Goal: Task Accomplishment & Management: Manage account settings

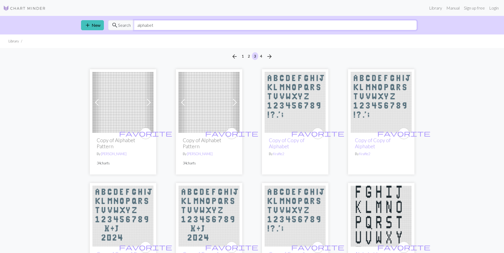
click at [334, 23] on input "alphabet" at bounding box center [275, 25] width 283 height 10
type input "a"
type input "grinch"
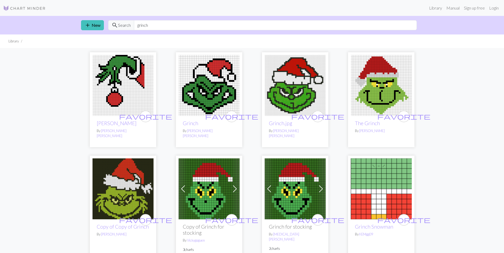
click at [125, 85] on img at bounding box center [122, 85] width 61 height 61
click at [492, 6] on link "Login" at bounding box center [494, 8] width 14 height 11
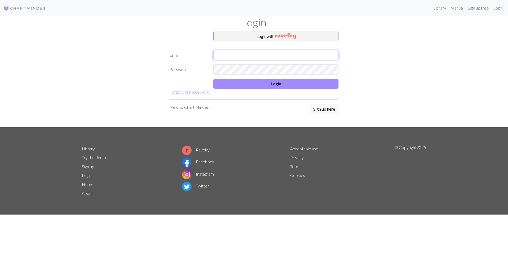
type input "[EMAIL_ADDRESS][DOMAIN_NAME]"
click at [294, 85] on button "Login" at bounding box center [275, 84] width 125 height 10
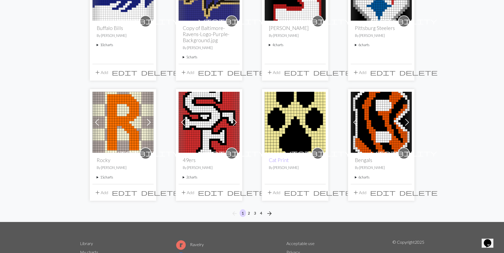
scroll to position [410, 0]
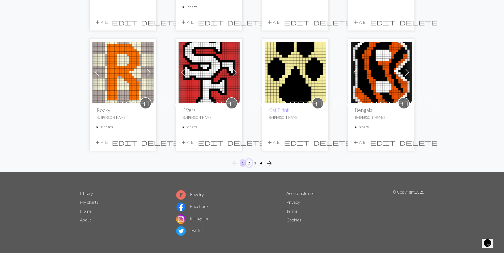
click at [250, 163] on button "2" at bounding box center [249, 163] width 6 height 8
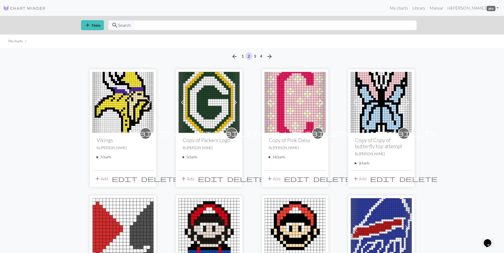
click at [201, 99] on img at bounding box center [209, 102] width 61 height 61
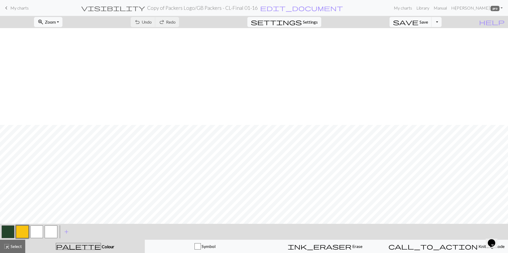
scroll to position [106, 0]
click at [36, 231] on button "button" at bounding box center [36, 232] width 13 height 13
click at [5, 228] on button "button" at bounding box center [8, 232] width 13 height 13
click at [36, 230] on button "button" at bounding box center [36, 232] width 13 height 13
click at [10, 228] on button "button" at bounding box center [8, 232] width 13 height 13
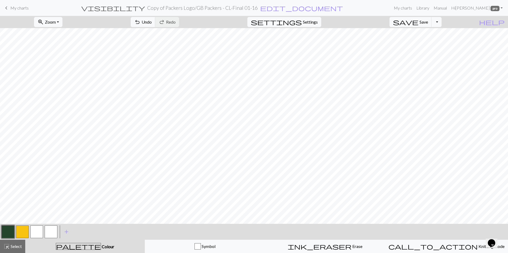
drag, startPoint x: 36, startPoint y: 232, endPoint x: 43, endPoint y: 222, distance: 13.0
click at [36, 232] on button "button" at bounding box center [36, 232] width 13 height 13
click at [12, 232] on button "button" at bounding box center [8, 232] width 13 height 13
click at [152, 20] on span "Undo" at bounding box center [147, 21] width 10 height 5
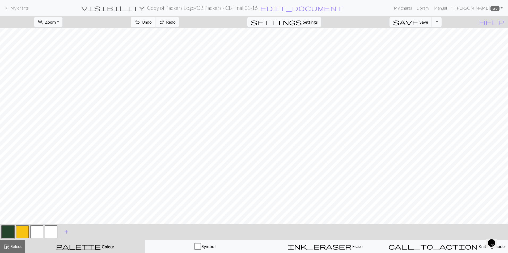
click at [152, 21] on span "Undo" at bounding box center [147, 21] width 10 height 5
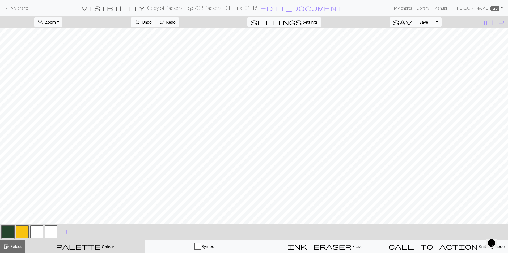
click at [152, 21] on span "Undo" at bounding box center [147, 21] width 10 height 5
click at [38, 231] on button "button" at bounding box center [36, 232] width 13 height 13
drag, startPoint x: 2, startPoint y: 231, endPoint x: 16, endPoint y: 222, distance: 16.7
click at [2, 231] on button "button" at bounding box center [8, 232] width 13 height 13
click at [35, 230] on button "button" at bounding box center [36, 232] width 13 height 13
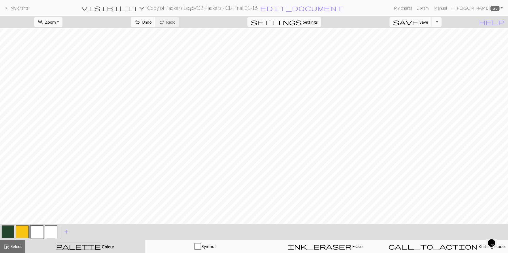
click at [2, 232] on button "button" at bounding box center [8, 232] width 13 height 13
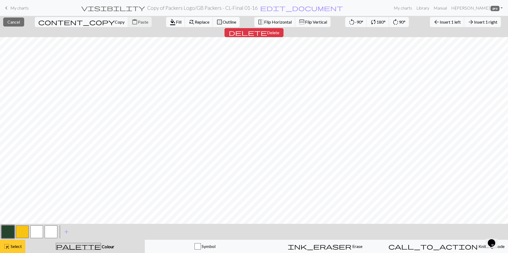
click at [19, 245] on span "Select" at bounding box center [16, 246] width 12 height 5
click at [16, 252] on button "highlight_alt Select Select" at bounding box center [12, 246] width 25 height 13
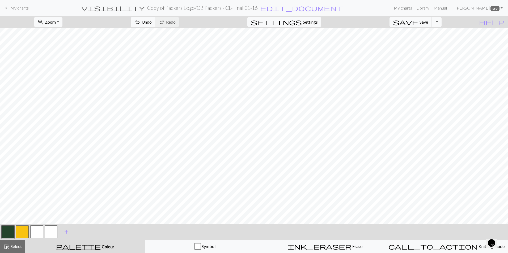
click at [12, 233] on button "button" at bounding box center [8, 232] width 13 height 13
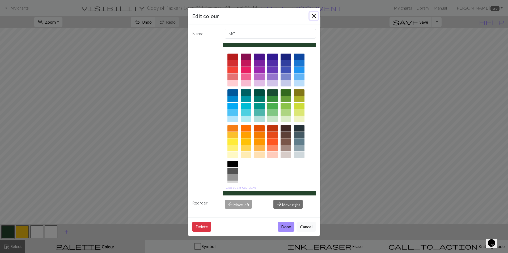
click at [314, 14] on button "Close" at bounding box center [314, 16] width 9 height 9
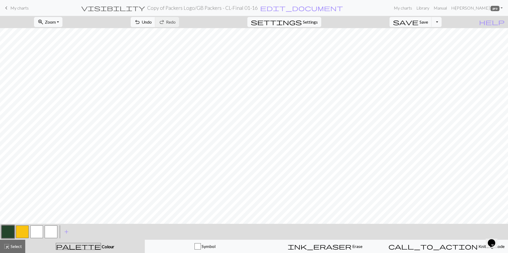
click at [39, 232] on button "button" at bounding box center [36, 232] width 13 height 13
drag, startPoint x: 11, startPoint y: 230, endPoint x: 13, endPoint y: 228, distance: 2.8
click at [11, 230] on button "button" at bounding box center [8, 232] width 13 height 13
click at [37, 228] on button "button" at bounding box center [36, 232] width 13 height 13
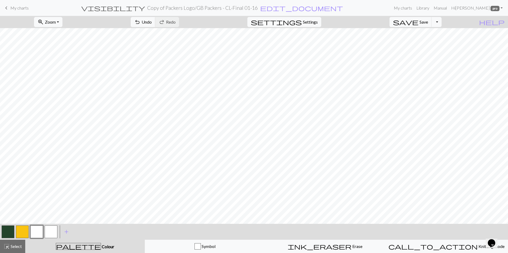
click at [11, 231] on button "button" at bounding box center [8, 232] width 13 height 13
click at [24, 234] on button "button" at bounding box center [22, 232] width 13 height 13
drag, startPoint x: 5, startPoint y: 234, endPoint x: 17, endPoint y: 223, distance: 16.4
click at [9, 230] on button "button" at bounding box center [8, 232] width 13 height 13
drag, startPoint x: 32, startPoint y: 230, endPoint x: 37, endPoint y: 223, distance: 8.1
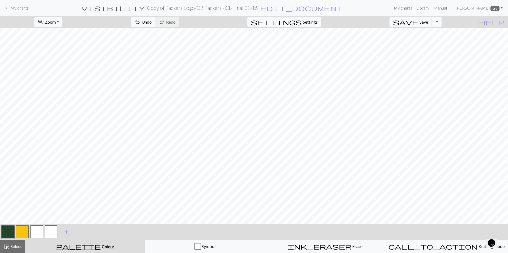
click at [33, 230] on button "button" at bounding box center [36, 232] width 13 height 13
click at [1, 233] on div "< > add Add a colour" at bounding box center [254, 232] width 508 height 16
drag, startPoint x: 6, startPoint y: 227, endPoint x: 9, endPoint y: 221, distance: 6.8
click at [7, 228] on button "button" at bounding box center [8, 232] width 13 height 13
click at [38, 234] on button "button" at bounding box center [36, 232] width 13 height 13
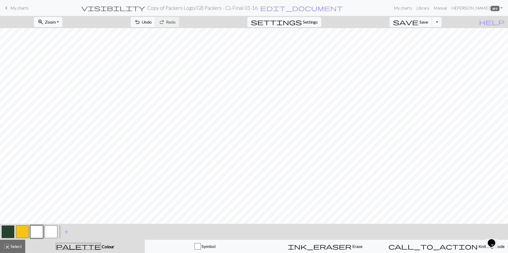
click at [37, 230] on button "button" at bounding box center [36, 232] width 13 height 13
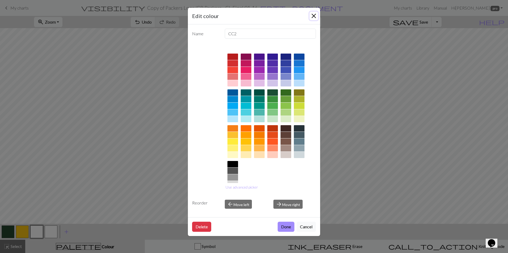
click at [312, 18] on button "Close" at bounding box center [314, 16] width 9 height 9
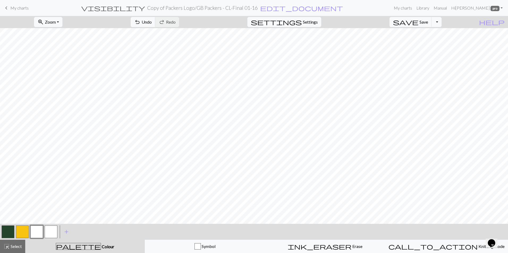
click at [9, 228] on button "button" at bounding box center [8, 232] width 13 height 13
click at [38, 232] on button "button" at bounding box center [36, 232] width 13 height 13
click at [11, 235] on button "button" at bounding box center [8, 232] width 13 height 13
click at [41, 232] on button "button" at bounding box center [36, 232] width 13 height 13
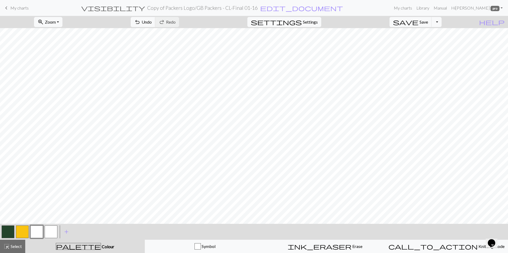
drag, startPoint x: 24, startPoint y: 233, endPoint x: 34, endPoint y: 224, distance: 13.9
click at [24, 232] on button "button" at bounding box center [22, 232] width 13 height 13
click at [5, 232] on button "button" at bounding box center [8, 232] width 13 height 13
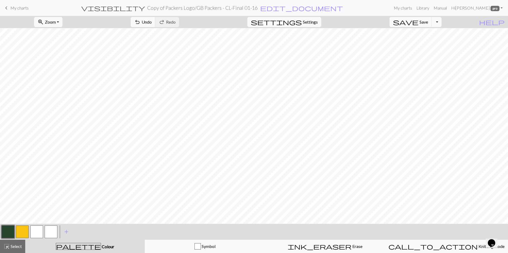
drag, startPoint x: 39, startPoint y: 227, endPoint x: 42, endPoint y: 226, distance: 3.6
click at [41, 227] on button "button" at bounding box center [36, 232] width 13 height 13
click at [442, 26] on button "Toggle Dropdown" at bounding box center [436, 22] width 10 height 10
click at [429, 35] on button "file_copy Save a copy" at bounding box center [398, 33] width 88 height 9
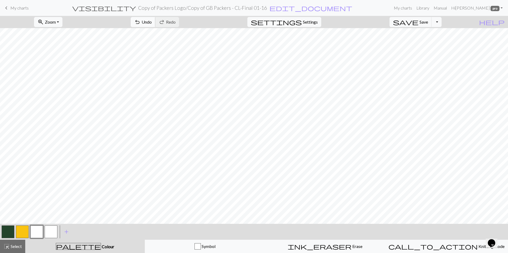
click at [152, 24] on span "Undo" at bounding box center [147, 21] width 10 height 5
click at [271, 10] on span "edit_document" at bounding box center [301, 7] width 83 height 7
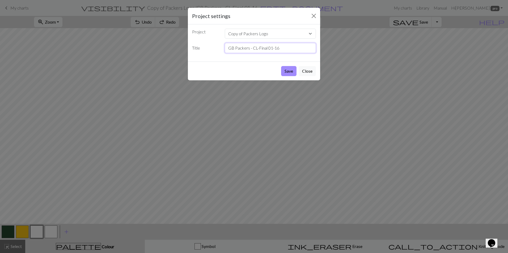
click at [283, 46] on input "GB Packers - CL-Final 01-16" at bounding box center [270, 48] width 91 height 10
drag, startPoint x: 283, startPoint y: 47, endPoint x: 269, endPoint y: 50, distance: 14.2
click at [269, 50] on input "GB Packers - CL-Final 01-16" at bounding box center [270, 48] width 91 height 10
type input "GB Packers - CL-Final 0930"
click at [293, 71] on button "Save" at bounding box center [288, 71] width 15 height 10
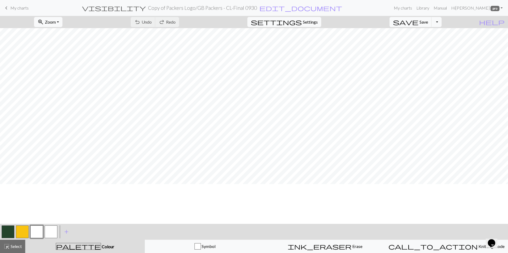
scroll to position [80, 0]
click at [25, 9] on span "My charts" at bounding box center [19, 7] width 18 height 5
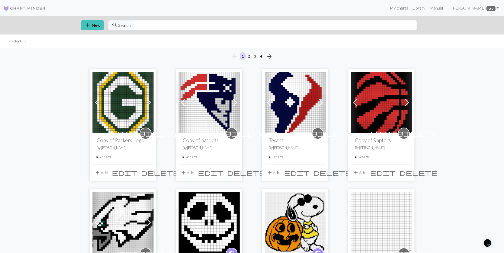
click at [122, 90] on img at bounding box center [122, 102] width 61 height 61
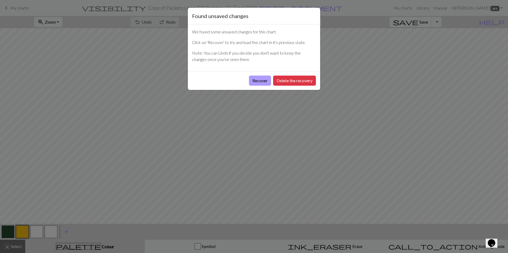
click at [255, 80] on button "Recover" at bounding box center [260, 81] width 22 height 10
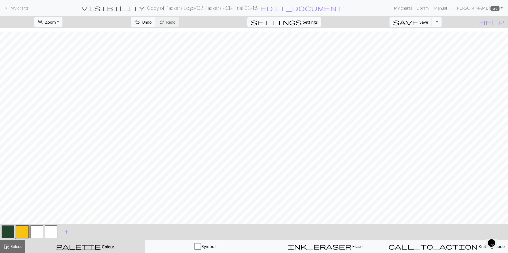
scroll to position [53, 0]
click at [21, 6] on span "My charts" at bounding box center [19, 7] width 18 height 5
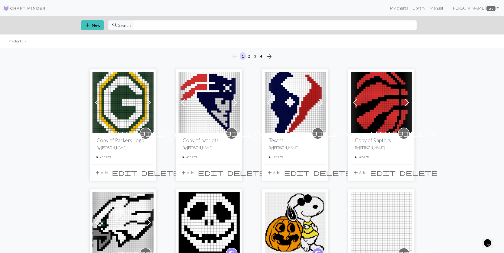
click at [131, 107] on img at bounding box center [122, 102] width 61 height 61
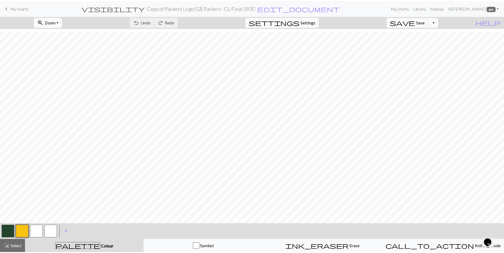
scroll to position [159, 0]
click at [23, 7] on span "My charts" at bounding box center [19, 7] width 18 height 5
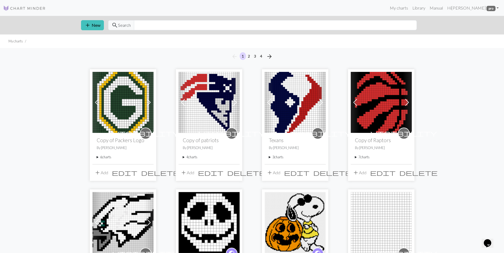
click at [108, 159] on summary "6 charts" at bounding box center [123, 157] width 53 height 5
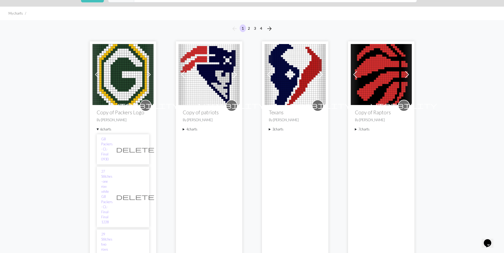
scroll to position [80, 0]
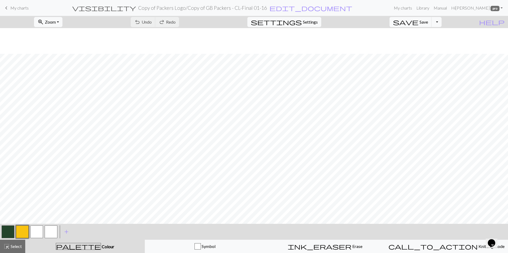
scroll to position [106, 0]
click at [34, 231] on button "button" at bounding box center [36, 232] width 13 height 13
drag, startPoint x: 10, startPoint y: 235, endPoint x: 19, endPoint y: 228, distance: 11.6
click at [13, 233] on button "button" at bounding box center [8, 232] width 13 height 13
click at [36, 233] on button "button" at bounding box center [36, 232] width 13 height 13
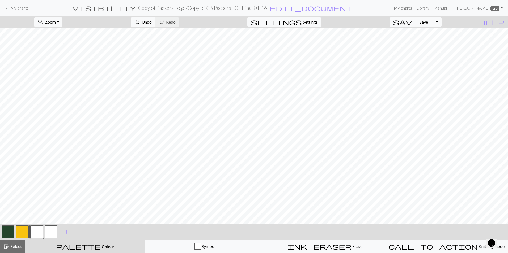
drag, startPoint x: 6, startPoint y: 229, endPoint x: 12, endPoint y: 221, distance: 9.8
click at [7, 228] on button "button" at bounding box center [8, 232] width 13 height 13
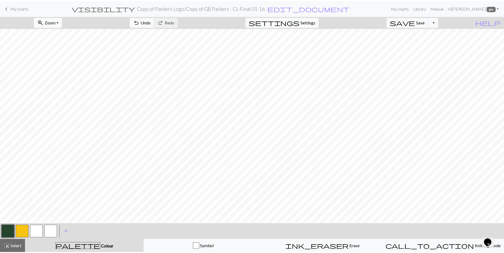
scroll to position [80, 0]
click at [18, 7] on span "My charts" at bounding box center [19, 7] width 18 height 5
click at [17, 12] on link "keyboard_arrow_left My charts" at bounding box center [16, 7] width 26 height 9
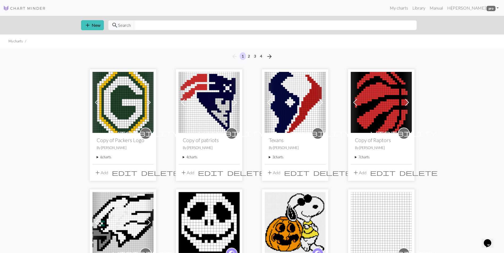
click at [106, 156] on summary "6 charts" at bounding box center [123, 157] width 53 height 5
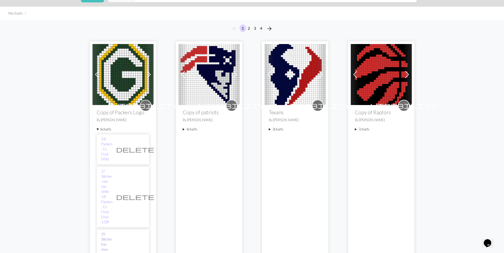
scroll to position [53, 0]
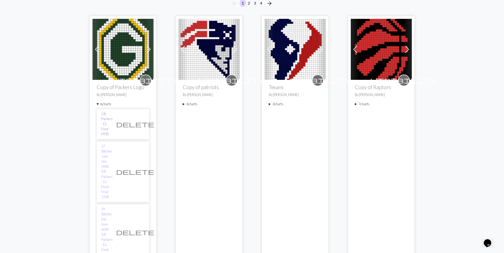
click at [111, 115] on link "GB Packers - CL-Final 0930" at bounding box center [106, 125] width 11 height 26
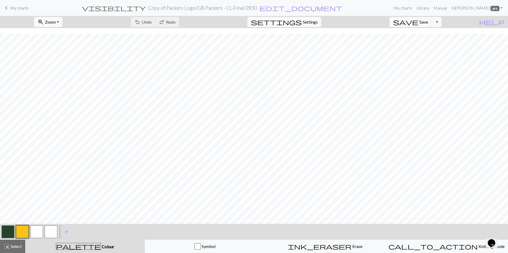
scroll to position [106, 0]
drag, startPoint x: 9, startPoint y: 233, endPoint x: 20, endPoint y: 222, distance: 16.3
click at [9, 233] on button "button" at bounding box center [8, 232] width 13 height 13
drag, startPoint x: 38, startPoint y: 235, endPoint x: 41, endPoint y: 232, distance: 4.7
click at [39, 235] on button "button" at bounding box center [36, 232] width 13 height 13
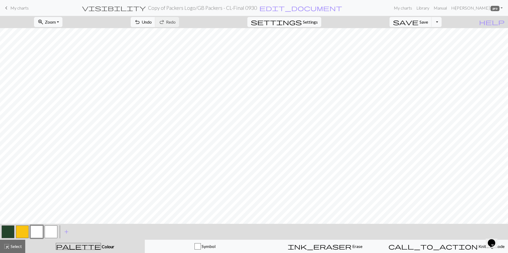
click at [11, 236] on button "button" at bounding box center [8, 232] width 13 height 13
click at [40, 230] on button "button" at bounding box center [36, 232] width 13 height 13
drag, startPoint x: 5, startPoint y: 232, endPoint x: 7, endPoint y: 230, distance: 3.1
click at [6, 232] on button "button" at bounding box center [8, 232] width 13 height 13
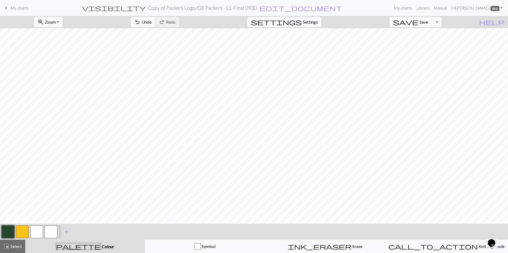
click at [35, 230] on button "button" at bounding box center [36, 232] width 13 height 13
click at [6, 234] on button "button" at bounding box center [8, 232] width 13 height 13
drag, startPoint x: 34, startPoint y: 233, endPoint x: 37, endPoint y: 230, distance: 4.5
click at [35, 232] on button "button" at bounding box center [36, 232] width 13 height 13
click at [152, 24] on span "Undo" at bounding box center [147, 21] width 10 height 5
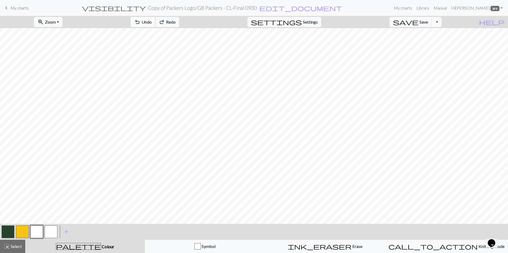
click at [152, 24] on span "Undo" at bounding box center [147, 21] width 10 height 5
drag, startPoint x: 28, startPoint y: 7, endPoint x: 283, endPoint y: 22, distance: 255.2
click at [28, 7] on span "My charts" at bounding box center [19, 7] width 18 height 5
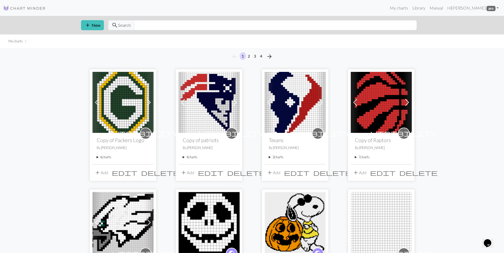
click at [112, 118] on img at bounding box center [122, 102] width 61 height 61
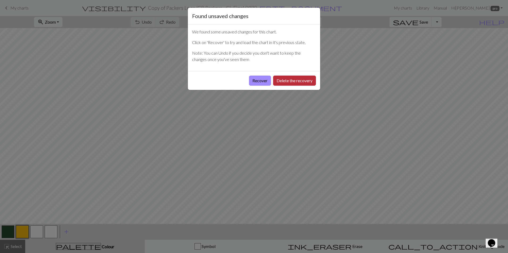
click at [290, 83] on button "Delete the recovery" at bounding box center [294, 81] width 43 height 10
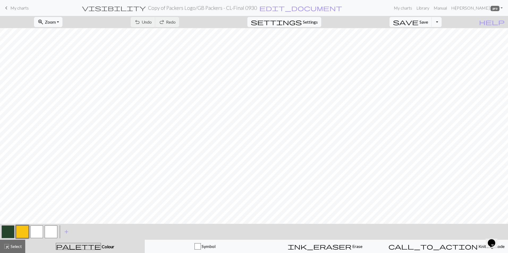
click at [19, 8] on span "My charts" at bounding box center [19, 7] width 18 height 5
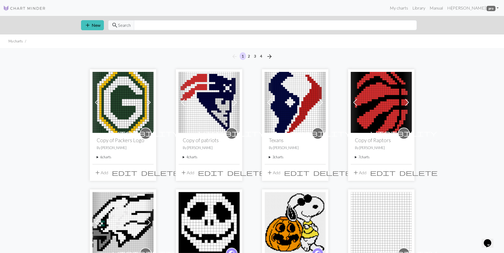
click at [104, 159] on summary "6 charts" at bounding box center [123, 157] width 53 height 5
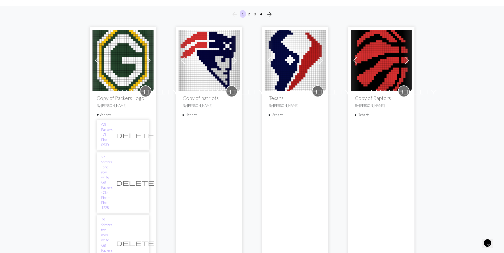
scroll to position [80, 0]
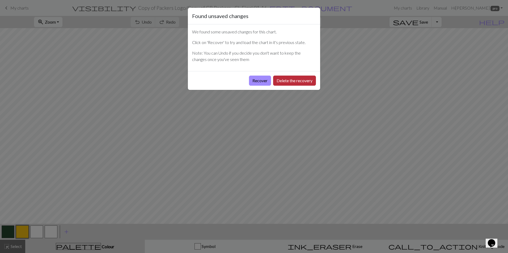
click at [302, 81] on button "Delete the recovery" at bounding box center [294, 81] width 43 height 10
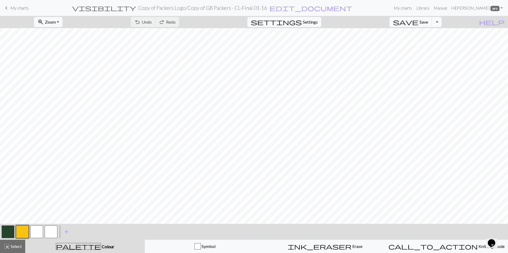
scroll to position [188, 0]
click at [14, 10] on link "keyboard_arrow_left My charts" at bounding box center [16, 7] width 26 height 9
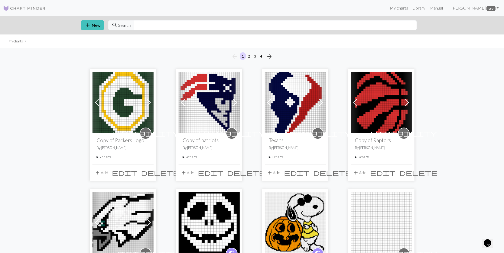
click at [123, 120] on img at bounding box center [122, 102] width 61 height 61
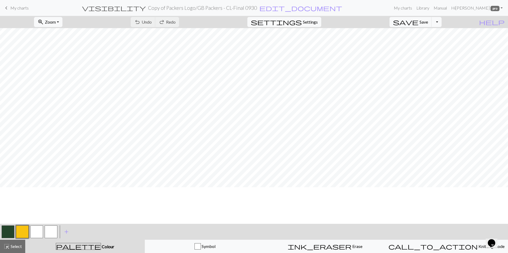
scroll to position [80, 0]
drag, startPoint x: 11, startPoint y: 233, endPoint x: 44, endPoint y: 223, distance: 34.3
click at [11, 232] on button "button" at bounding box center [8, 232] width 13 height 13
click at [22, 235] on button "button" at bounding box center [22, 232] width 13 height 13
drag, startPoint x: 39, startPoint y: 234, endPoint x: 53, endPoint y: 224, distance: 16.9
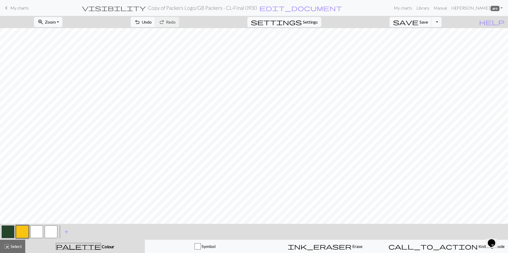
click at [41, 232] on button "button" at bounding box center [36, 232] width 13 height 13
click at [39, 229] on button "button" at bounding box center [36, 232] width 13 height 13
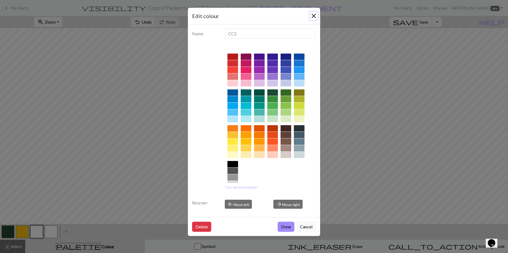
click at [314, 17] on button "Close" at bounding box center [314, 16] width 9 height 9
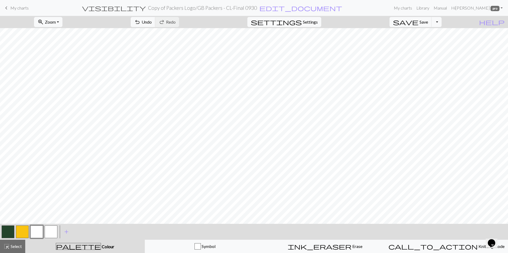
click at [7, 236] on button "button" at bounding box center [8, 232] width 13 height 13
drag, startPoint x: 23, startPoint y: 232, endPoint x: 35, endPoint y: 223, distance: 14.5
click at [24, 232] on button "button" at bounding box center [22, 232] width 13 height 13
drag, startPoint x: 10, startPoint y: 230, endPoint x: 14, endPoint y: 226, distance: 4.7
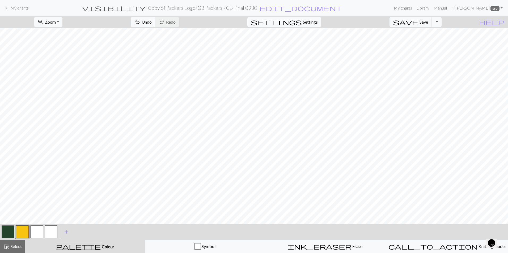
click at [12, 228] on button "button" at bounding box center [8, 232] width 13 height 13
click at [27, 230] on button "button" at bounding box center [22, 232] width 13 height 13
click at [7, 232] on button "button" at bounding box center [8, 232] width 13 height 13
click at [20, 228] on button "button" at bounding box center [22, 232] width 13 height 13
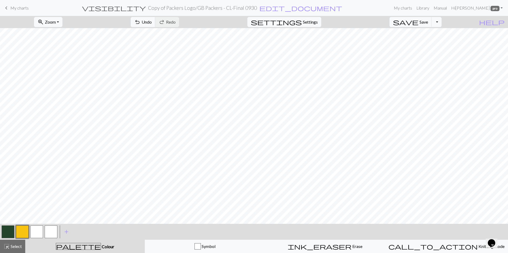
drag, startPoint x: 11, startPoint y: 231, endPoint x: 22, endPoint y: 224, distance: 13.6
click at [11, 231] on button "button" at bounding box center [8, 232] width 13 height 13
drag, startPoint x: 21, startPoint y: 230, endPoint x: 30, endPoint y: 224, distance: 10.8
click at [22, 228] on button "button" at bounding box center [22, 232] width 13 height 13
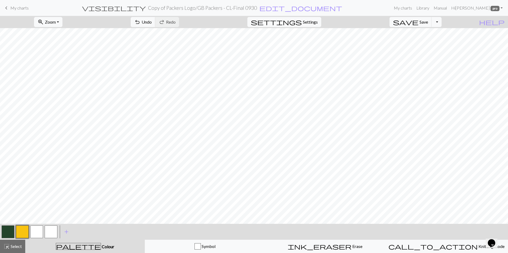
click at [5, 235] on button "button" at bounding box center [8, 232] width 13 height 13
click at [33, 236] on button "button" at bounding box center [36, 232] width 13 height 13
click at [22, 232] on button "button" at bounding box center [22, 232] width 13 height 13
click at [35, 235] on button "button" at bounding box center [36, 232] width 13 height 13
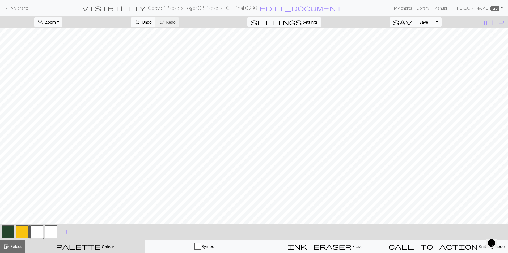
drag, startPoint x: 7, startPoint y: 231, endPoint x: 29, endPoint y: 228, distance: 22.8
click at [8, 231] on button "button" at bounding box center [8, 232] width 13 height 13
click at [34, 232] on button "button" at bounding box center [36, 232] width 13 height 13
